Goal: Information Seeking & Learning: Learn about a topic

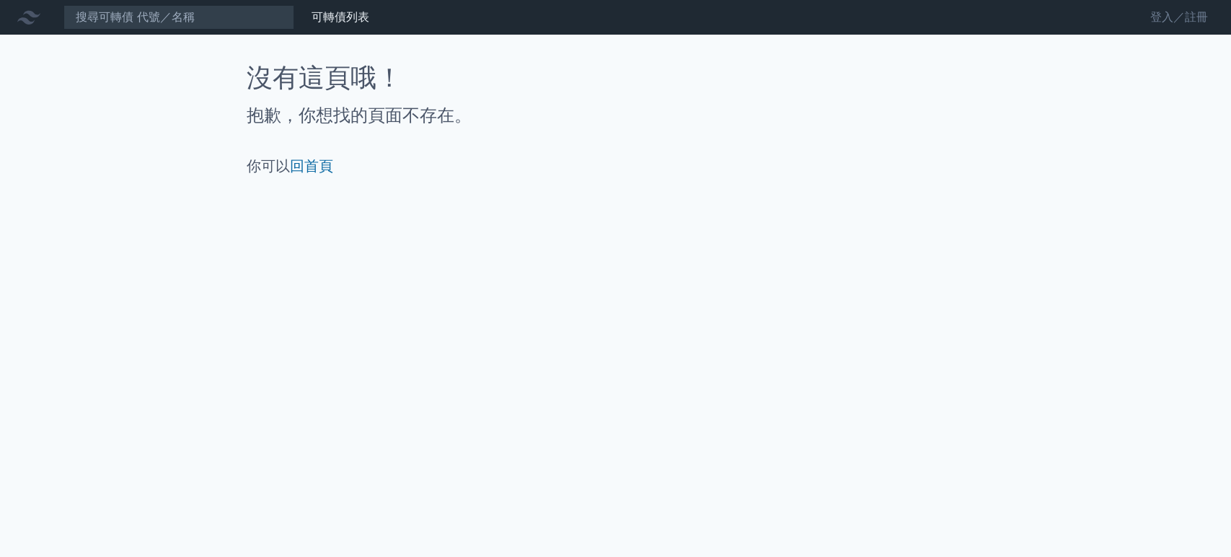
click at [1198, 12] on link "登入／註冊" at bounding box center [1179, 17] width 81 height 23
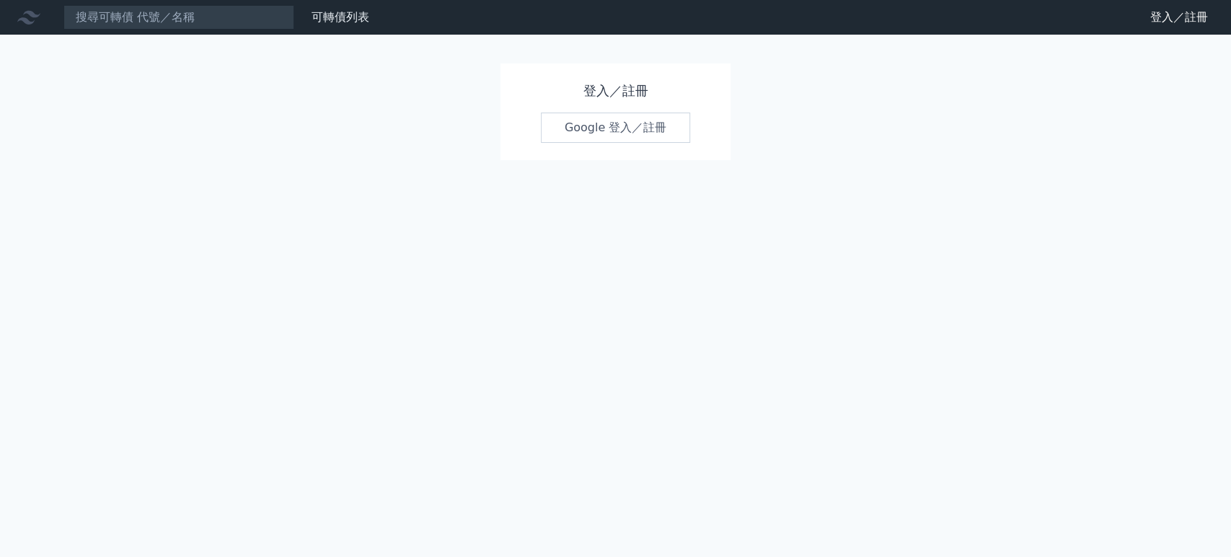
click at [645, 135] on link "Google 登入／註冊" at bounding box center [616, 127] width 150 height 30
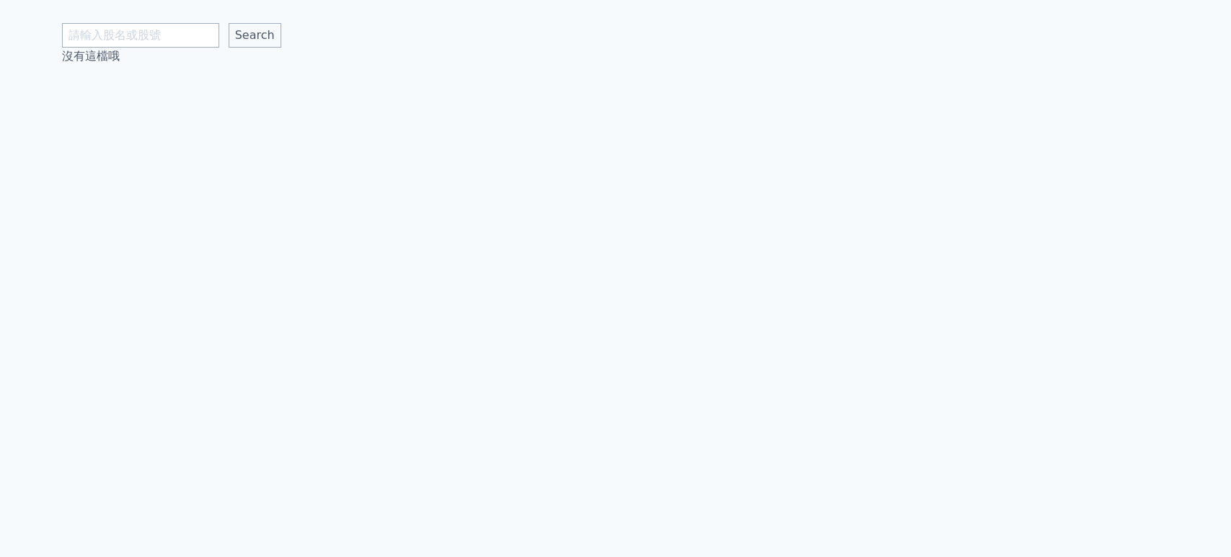
click at [156, 30] on input "text" at bounding box center [140, 35] width 157 height 25
type input "[PERSON_NAME]"
click at [231, 36] on input "Search" at bounding box center [255, 35] width 53 height 25
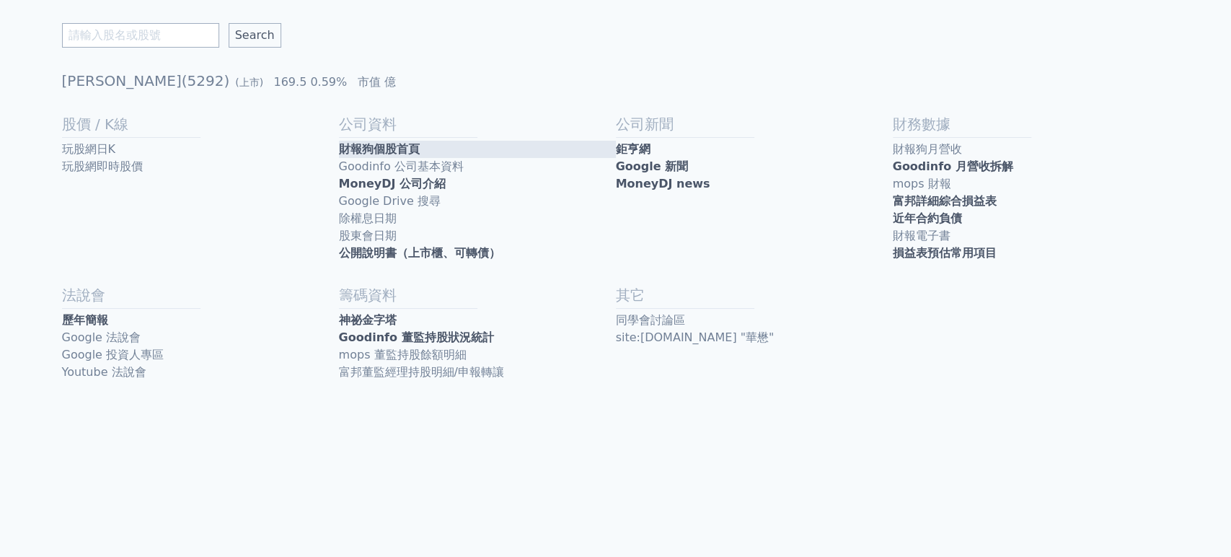
click at [462, 149] on link "財報狗個股首頁" at bounding box center [477, 149] width 277 height 17
click at [968, 245] on link "損益表預估常用項目" at bounding box center [1031, 252] width 277 height 17
click at [922, 213] on link "近年合約負債" at bounding box center [1031, 218] width 277 height 17
click at [141, 319] on link "歷年簡報" at bounding box center [200, 320] width 277 height 17
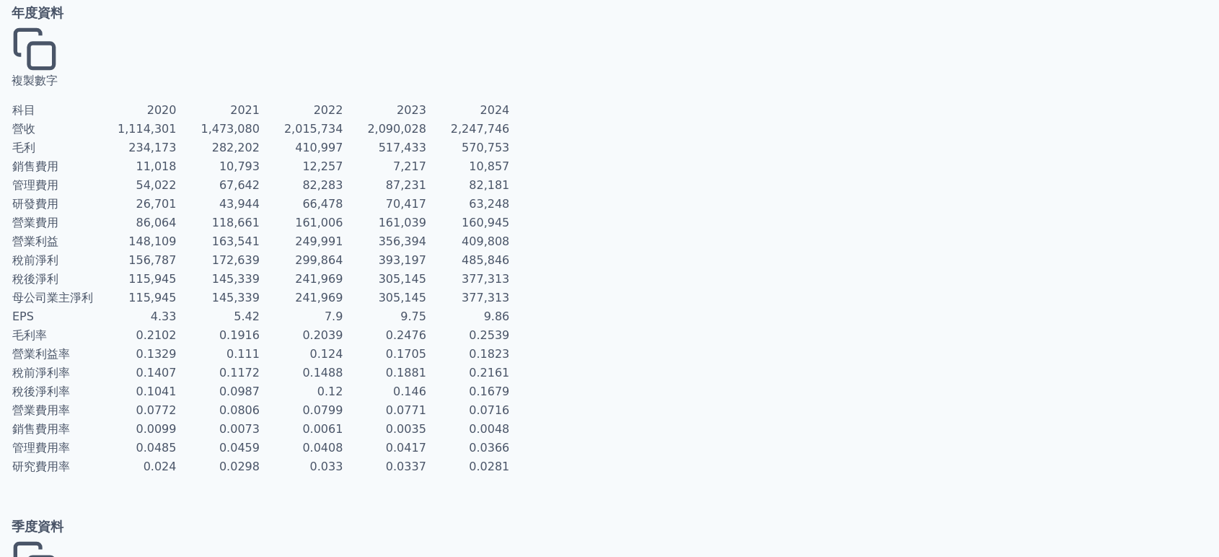
click at [35, 34] on button "複製數字" at bounding box center [35, 57] width 46 height 63
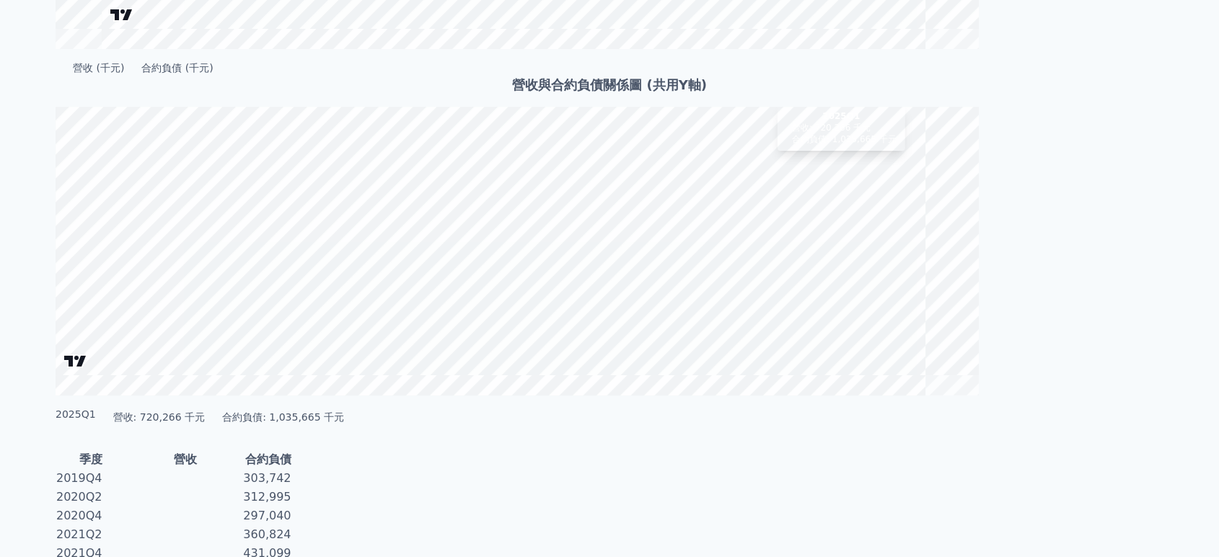
scroll to position [400, 0]
